Goal: Obtain resource: Obtain resource

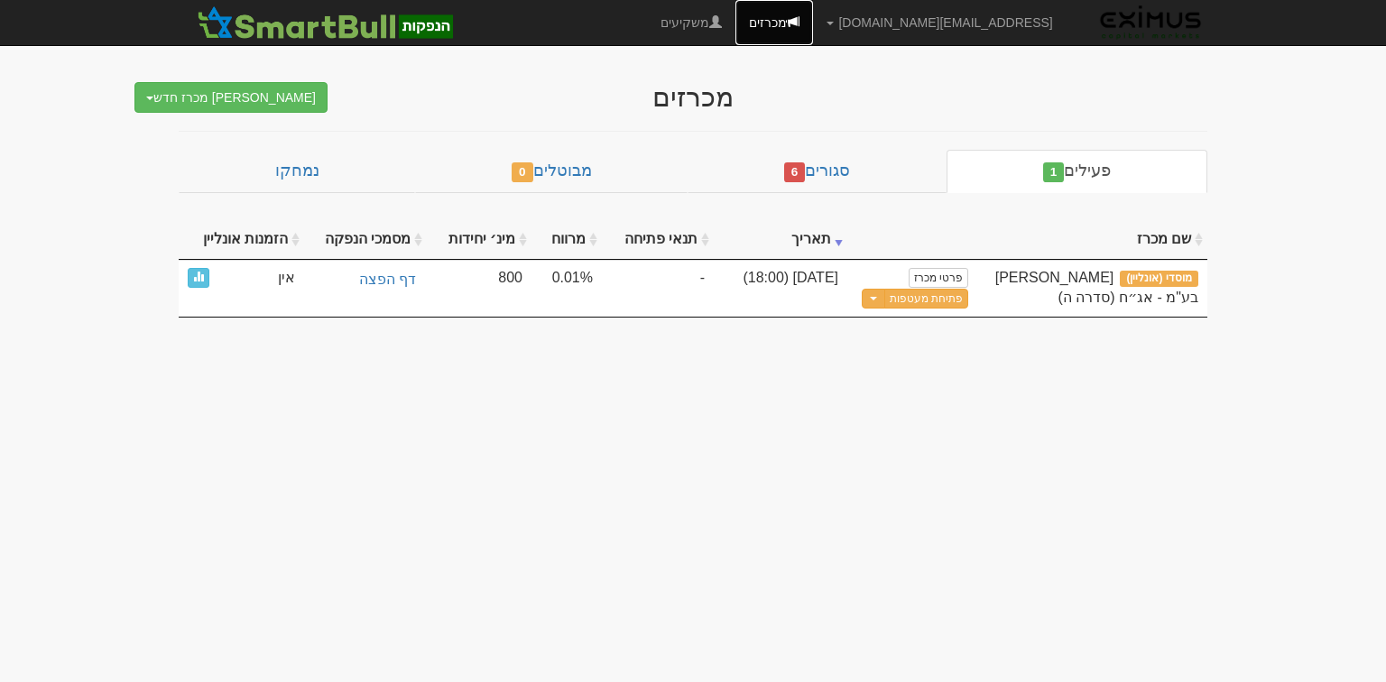
click at [813, 14] on link "מכרזים" at bounding box center [774, 22] width 78 height 45
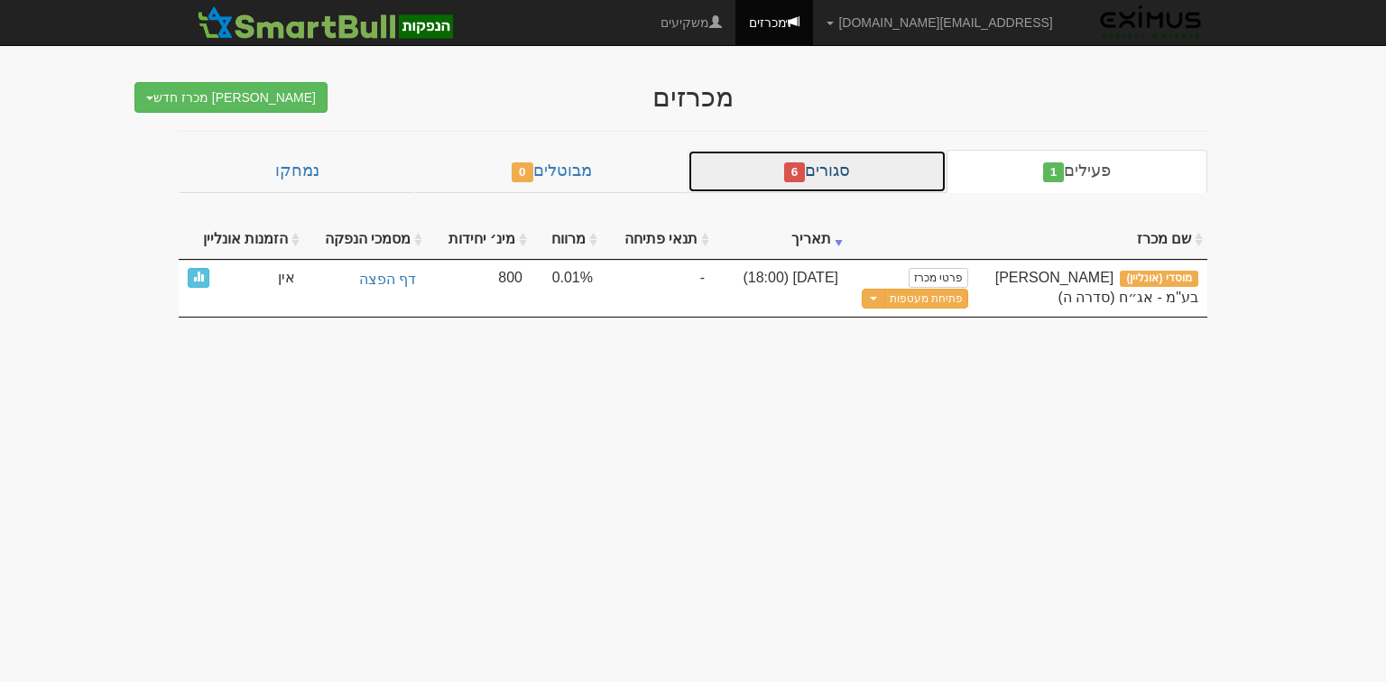
click at [860, 165] on link "סגורים 6" at bounding box center [816, 171] width 259 height 43
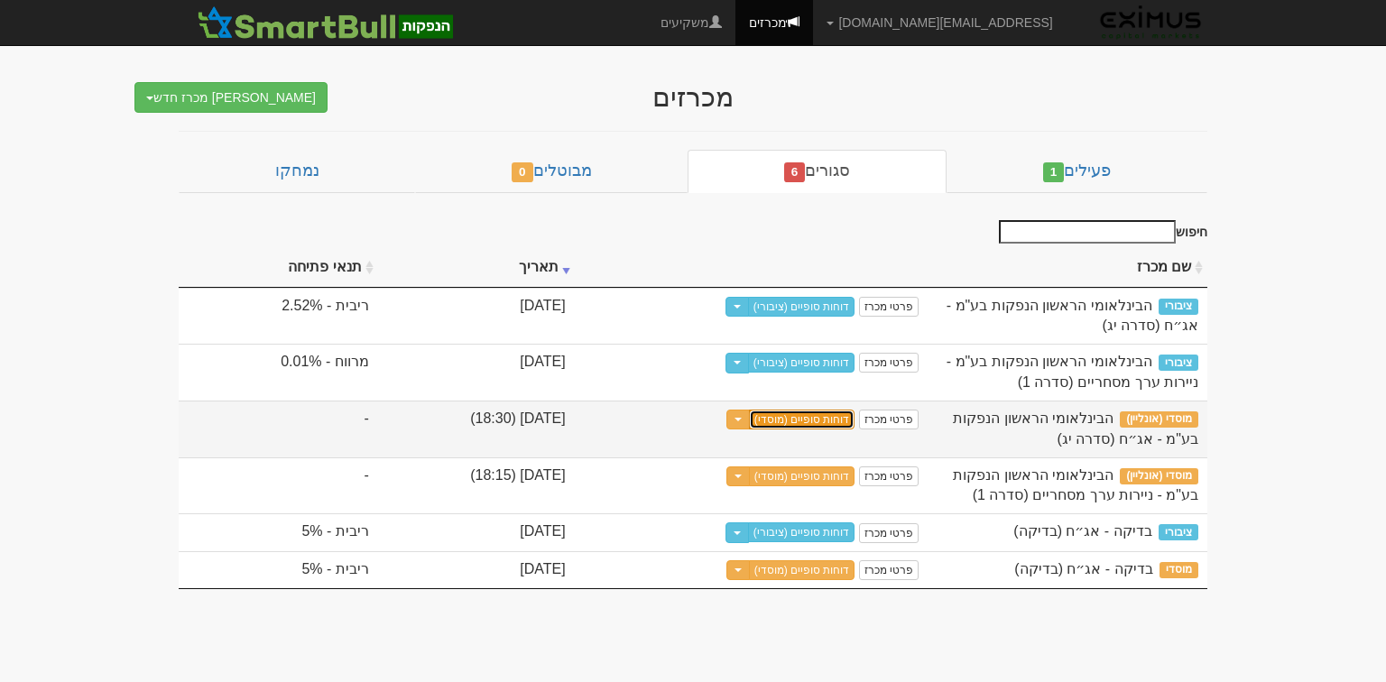
click at [809, 417] on link "דוחות סופיים (מוסדי)" at bounding box center [802, 420] width 106 height 20
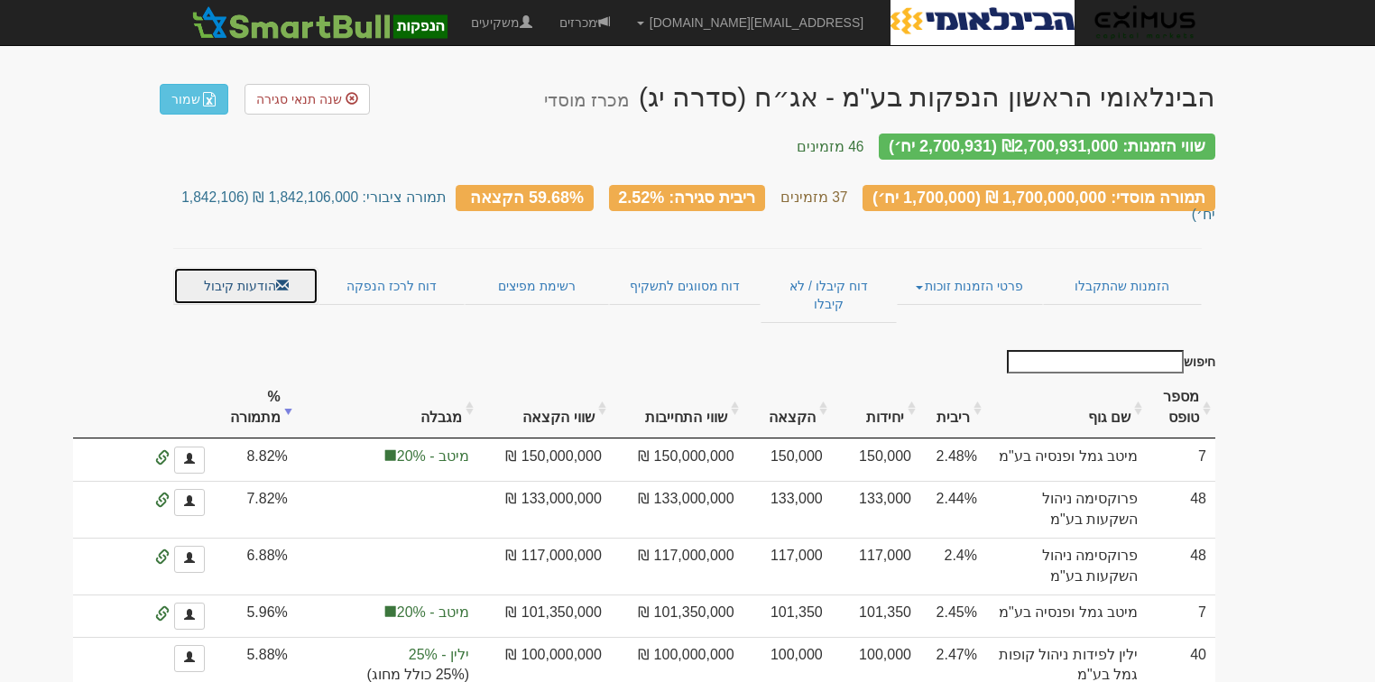
click at [279, 279] on span at bounding box center [282, 285] width 13 height 13
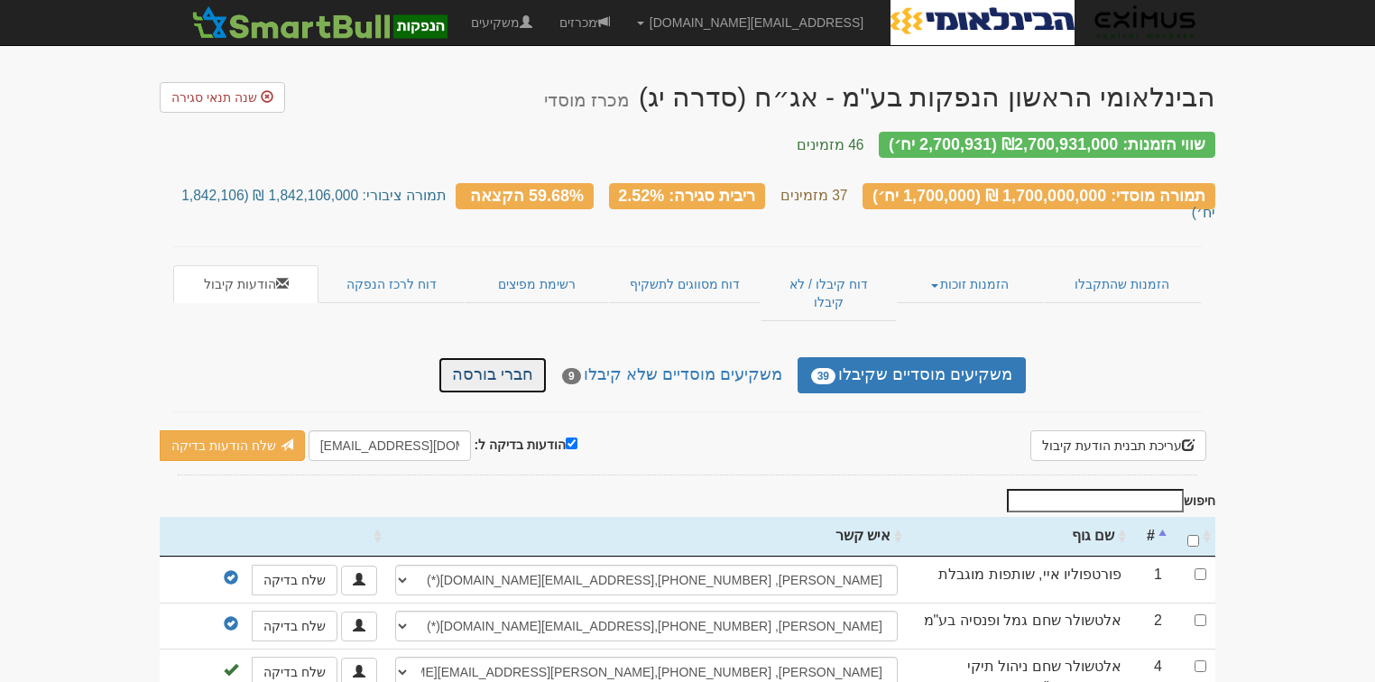
click at [547, 357] on link "חברי בורסה" at bounding box center [492, 375] width 108 height 36
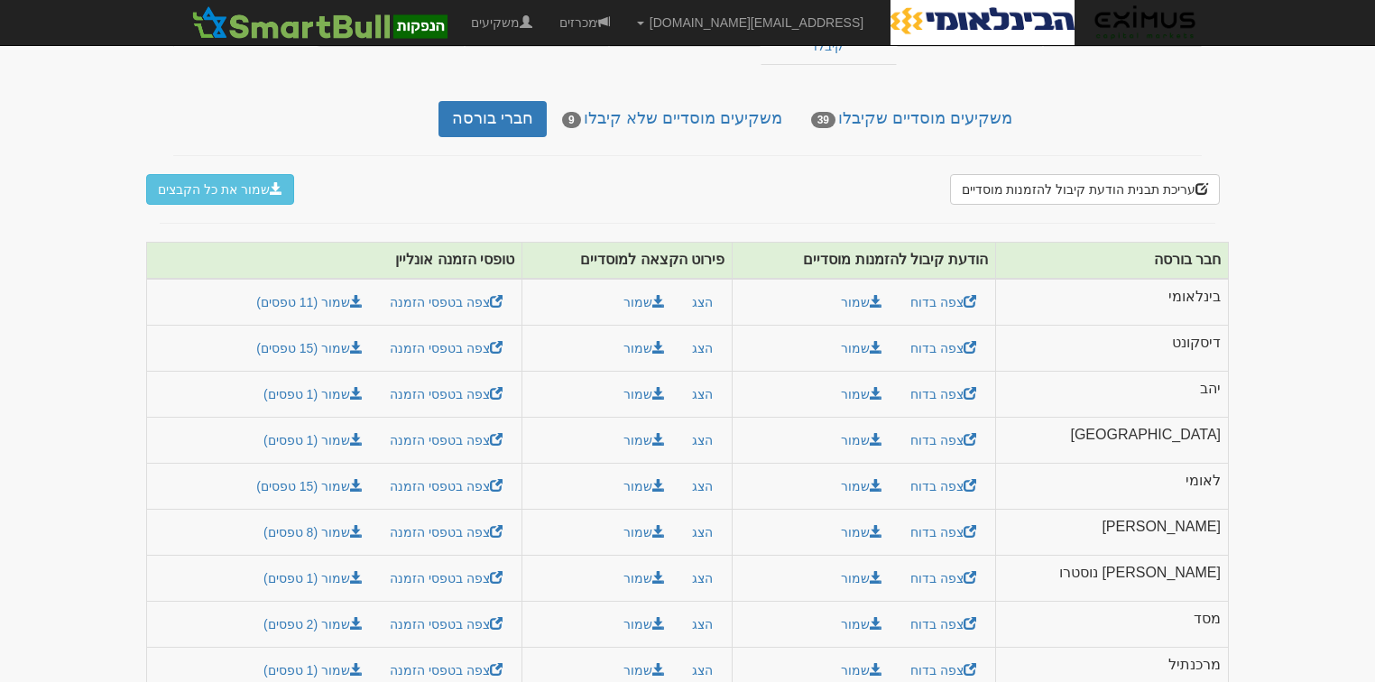
scroll to position [277, 0]
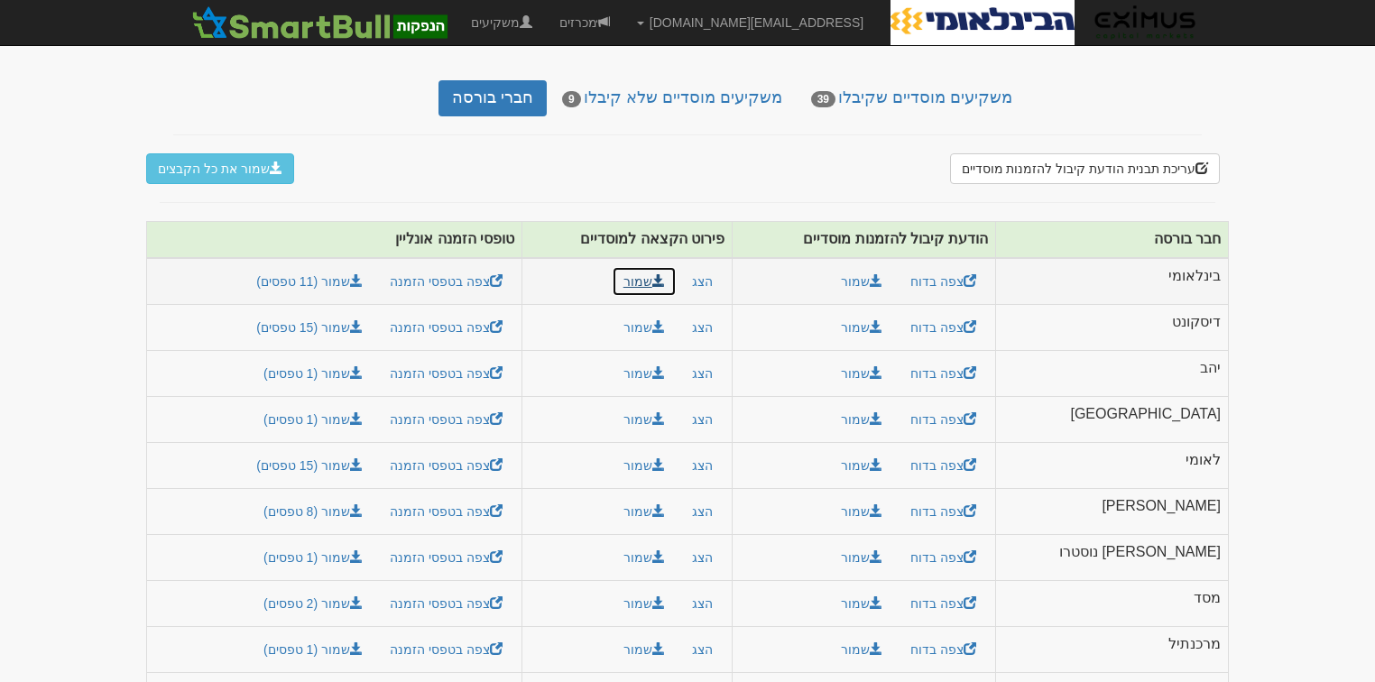
click at [677, 266] on button "שמור" at bounding box center [644, 281] width 65 height 31
click at [677, 588] on button "שמור" at bounding box center [644, 603] width 65 height 31
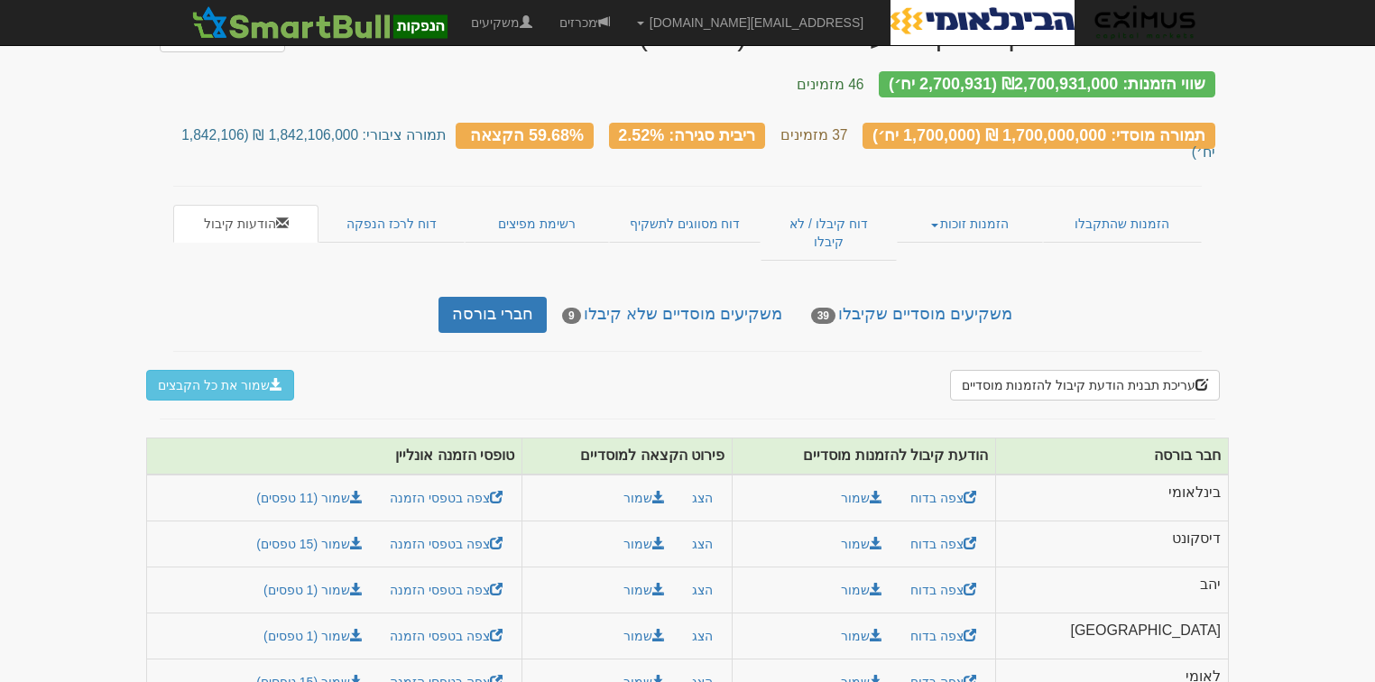
scroll to position [0, 0]
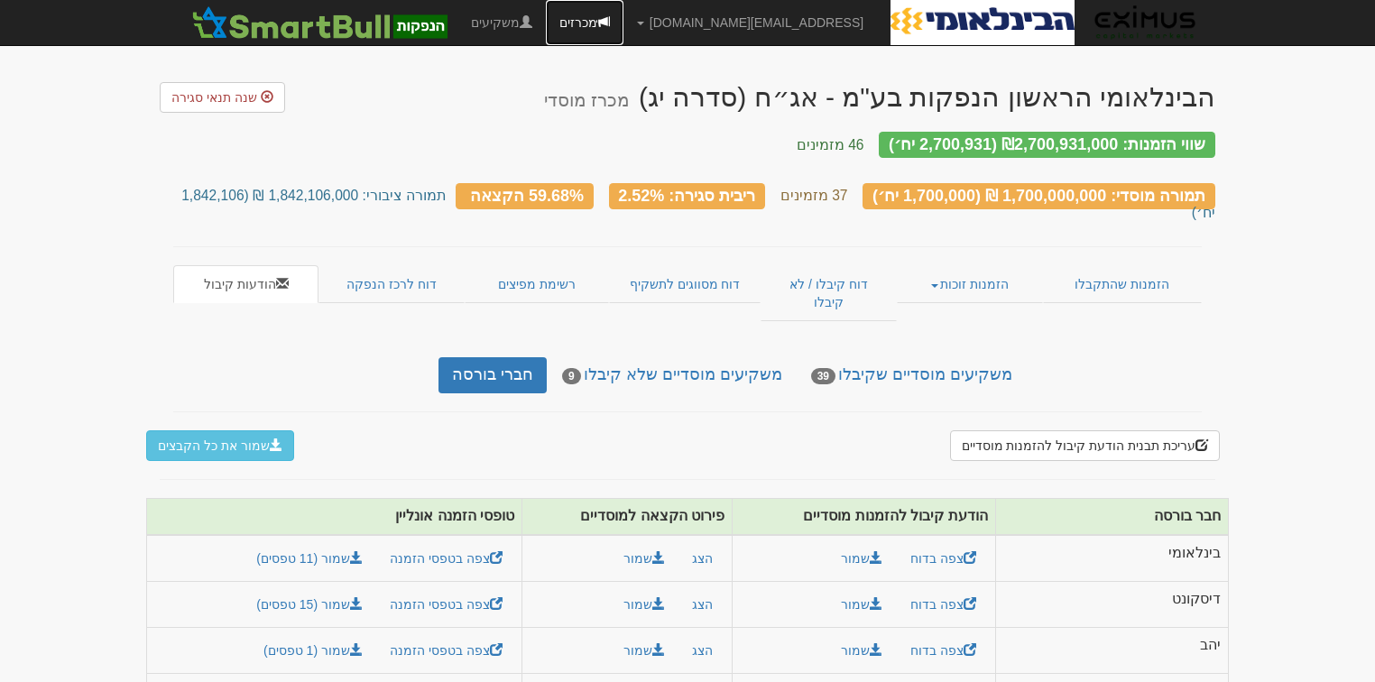
click at [623, 19] on link "מכרזים" at bounding box center [585, 22] width 78 height 45
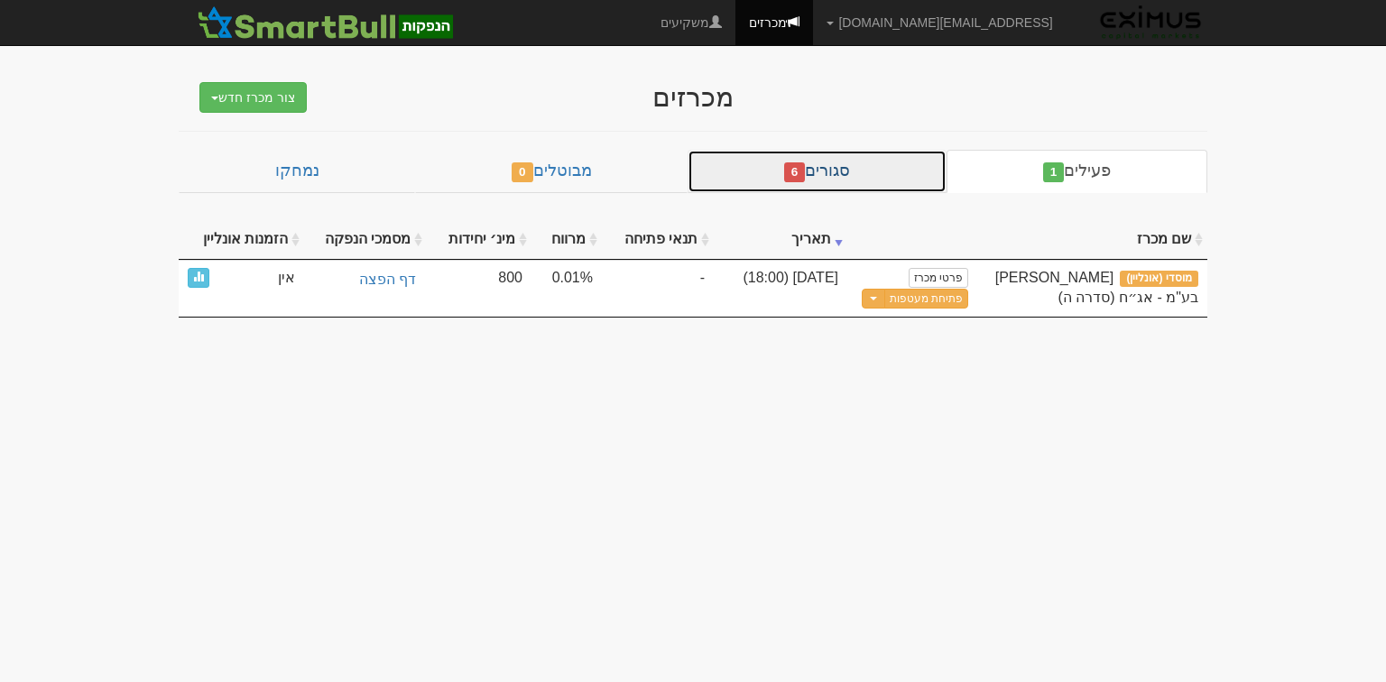
click at [789, 178] on link "סגורים 6" at bounding box center [816, 171] width 259 height 43
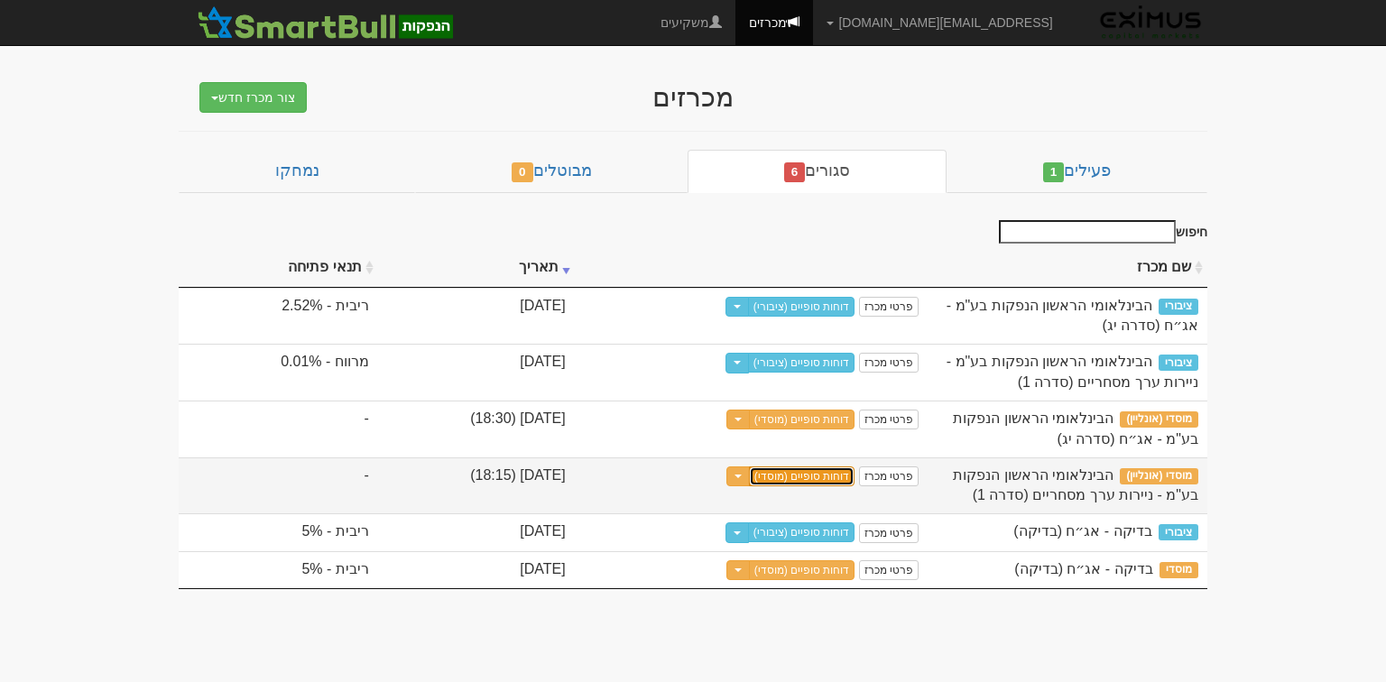
click at [819, 471] on link "דוחות סופיים (מוסדי)" at bounding box center [802, 476] width 106 height 20
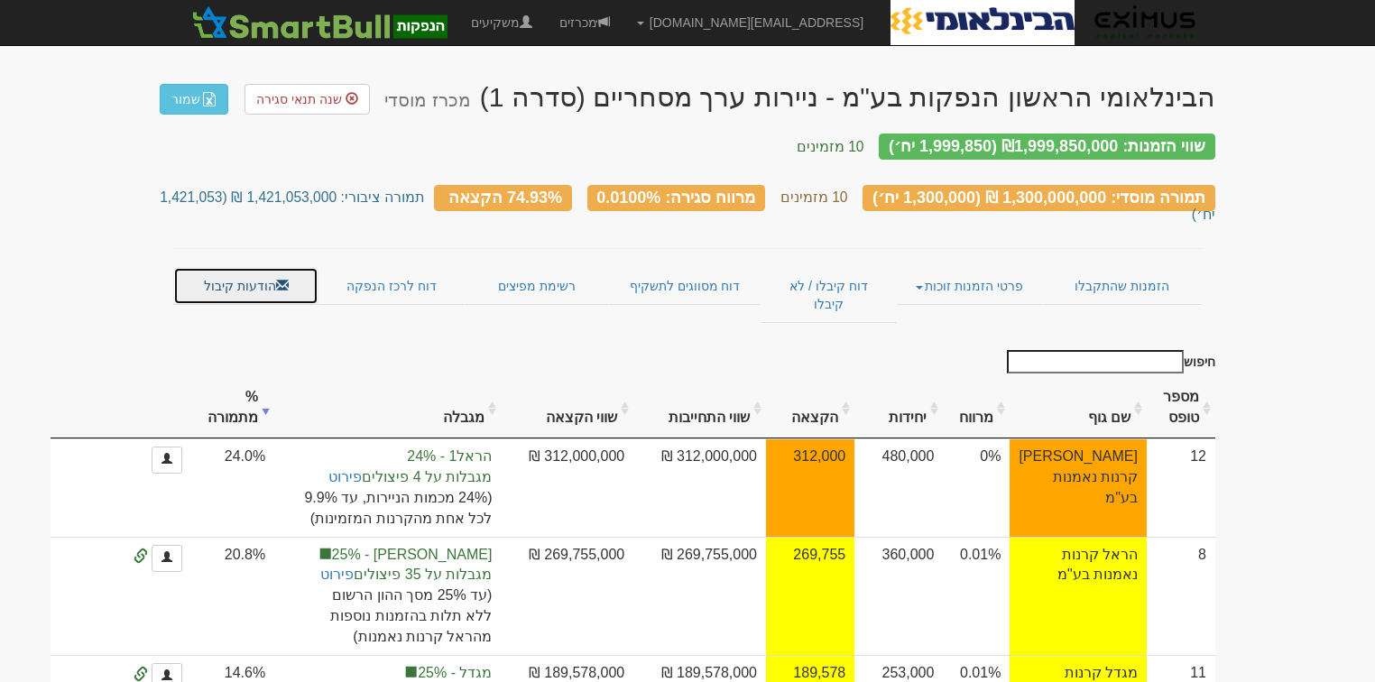
click at [239, 267] on link "הודעות קיבול" at bounding box center [245, 286] width 145 height 38
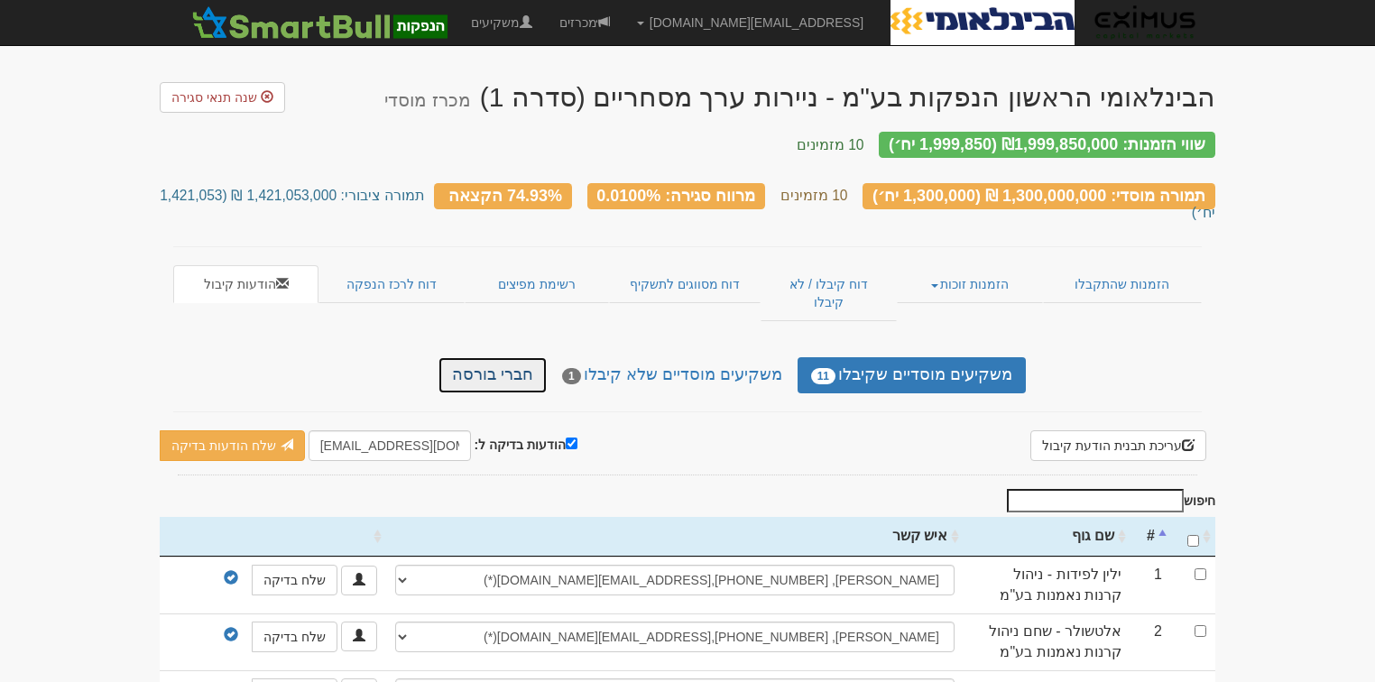
click at [522, 357] on link "חברי בורסה" at bounding box center [492, 375] width 108 height 36
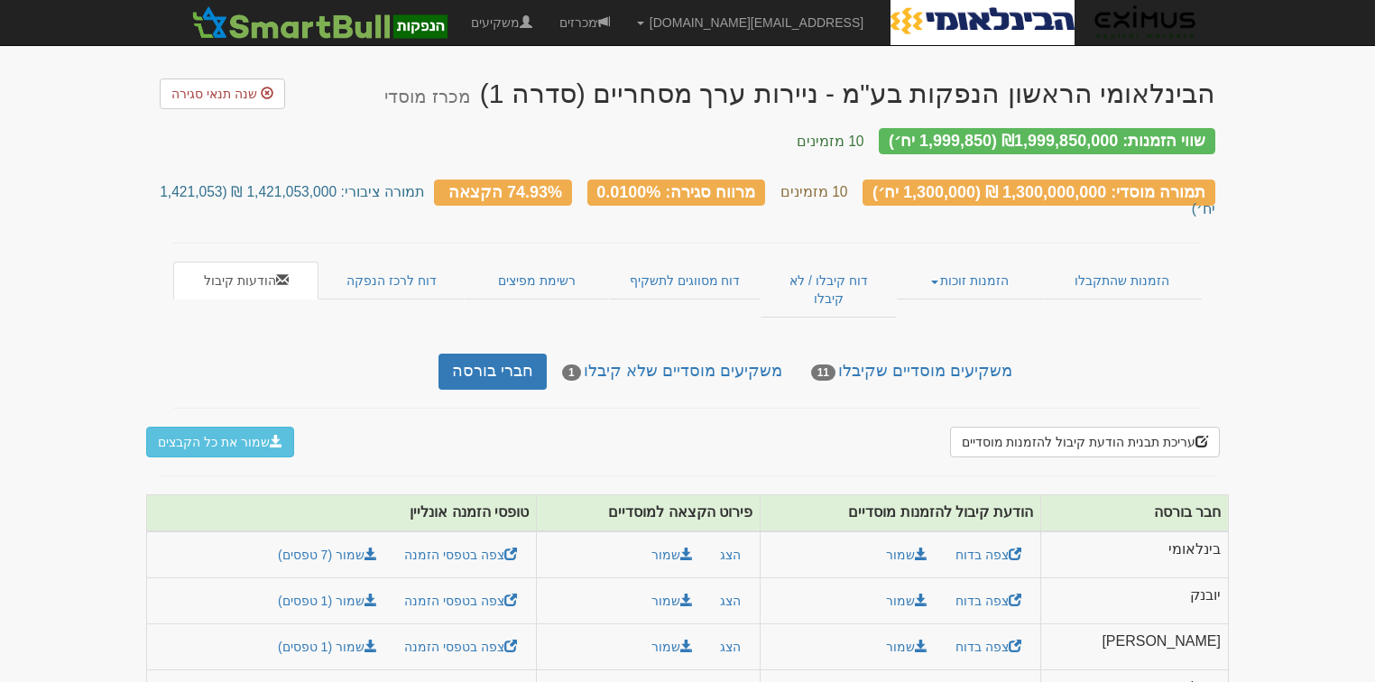
scroll to position [4, 0]
click at [705, 540] on button "שמור" at bounding box center [672, 555] width 65 height 31
click at [705, 586] on button "שמור" at bounding box center [672, 601] width 65 height 31
